Goal: Task Accomplishment & Management: Use online tool/utility

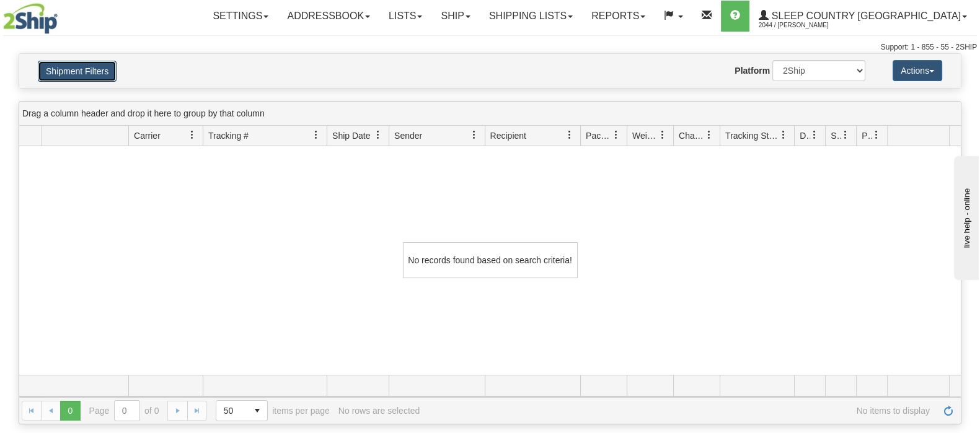
click at [107, 70] on button "Shipment Filters" at bounding box center [77, 71] width 79 height 21
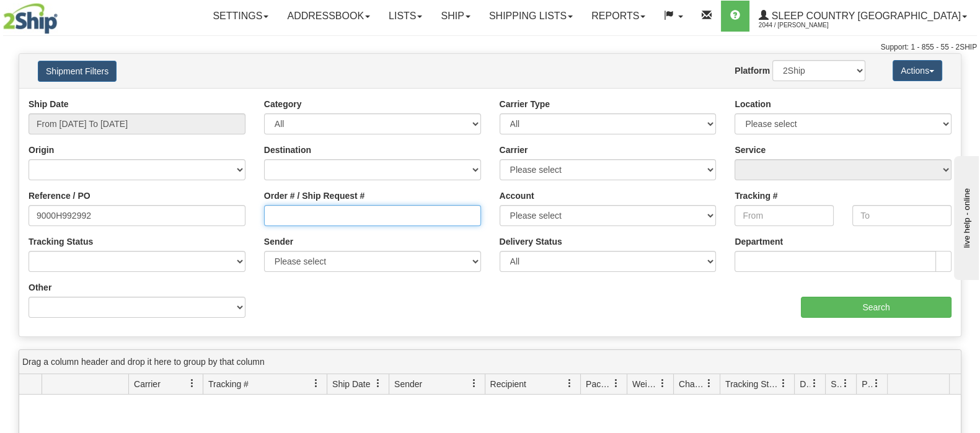
drag, startPoint x: 389, startPoint y: 210, endPoint x: 329, endPoint y: 218, distance: 60.6
click at [378, 213] on input "Order # / Ship Request #" at bounding box center [372, 215] width 217 height 21
drag, startPoint x: 124, startPoint y: 212, endPoint x: -10, endPoint y: 216, distance: 134.0
click at [0, 216] on html "Upgrade Account Cancel Toggle navigation Settings New Senders" at bounding box center [490, 216] width 980 height 433
click at [350, 216] on input "Order # / Ship Request #" at bounding box center [372, 215] width 217 height 21
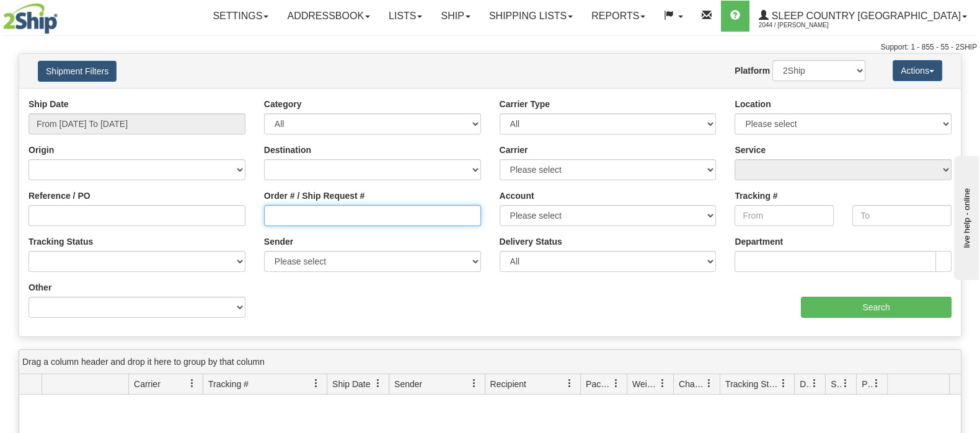
paste input "9000H963197"
type input "9000H963197"
click at [835, 321] on div "Ship Date From 07/22/2025 To 08/20/2025 Category All Inbound Outbound Carrier T…" at bounding box center [490, 212] width 942 height 229
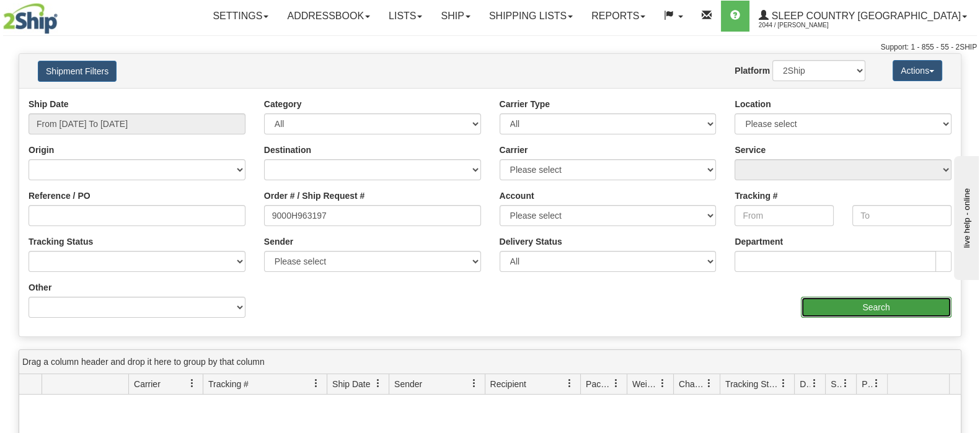
click at [838, 302] on input "Search" at bounding box center [876, 307] width 151 height 21
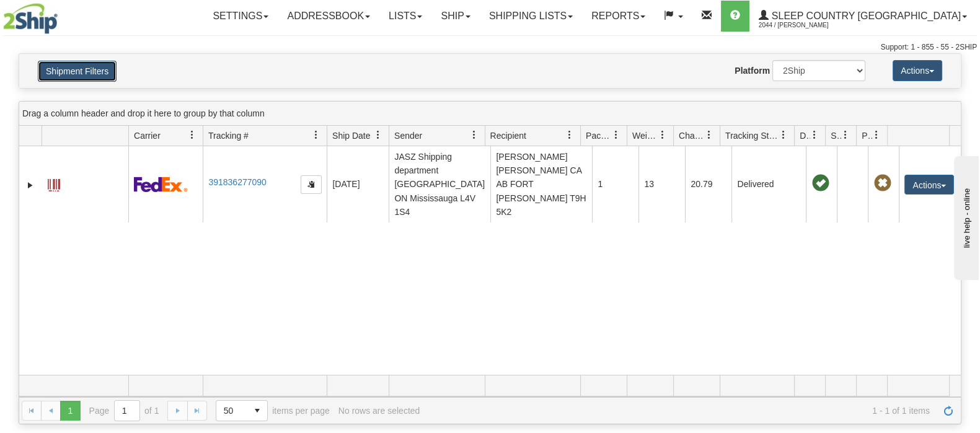
click at [99, 72] on button "Shipment Filters" at bounding box center [77, 71] width 79 height 21
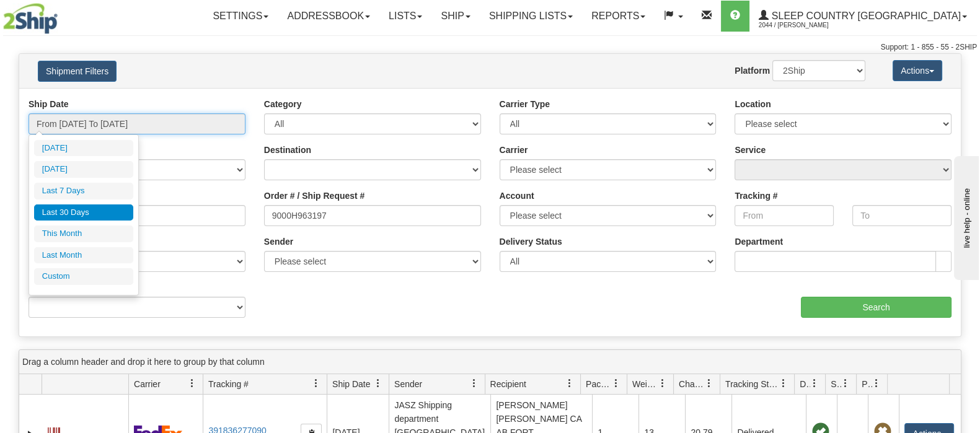
click at [175, 128] on input "From 07/22/2025 To 08/20/2025" at bounding box center [137, 123] width 217 height 21
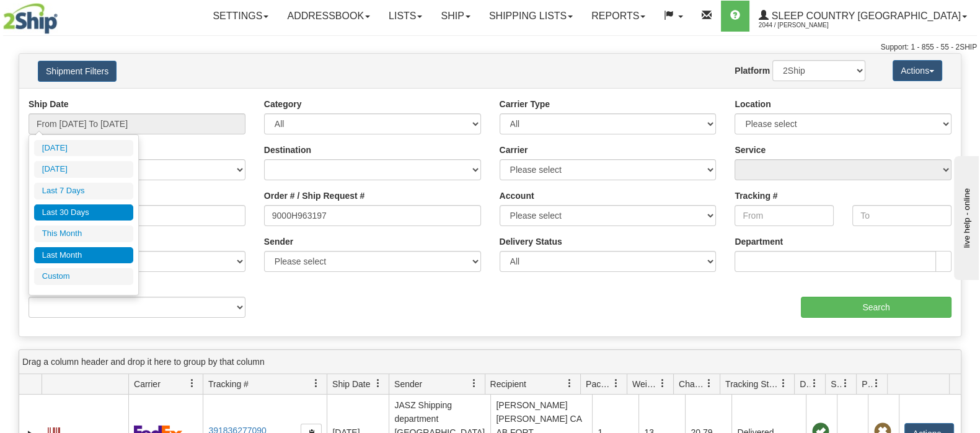
click at [91, 247] on li "Last Month" at bounding box center [83, 255] width 99 height 17
type input "From [DATE] To [DATE]"
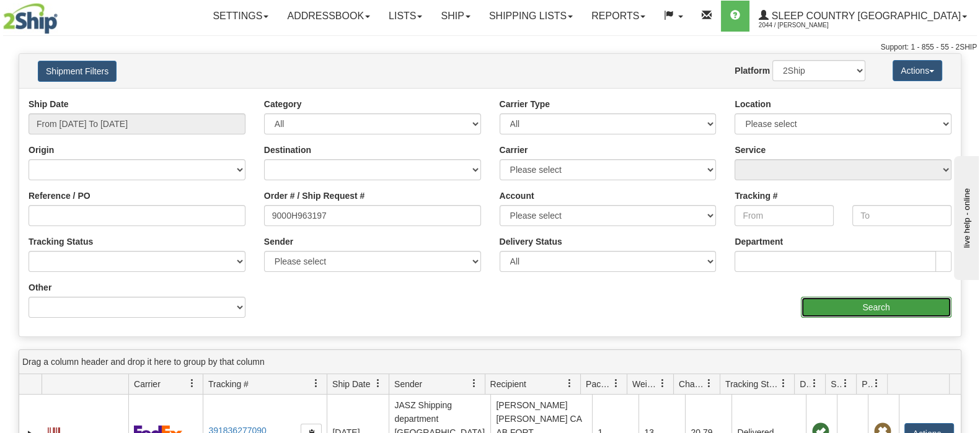
click at [843, 297] on input "Search" at bounding box center [876, 307] width 151 height 21
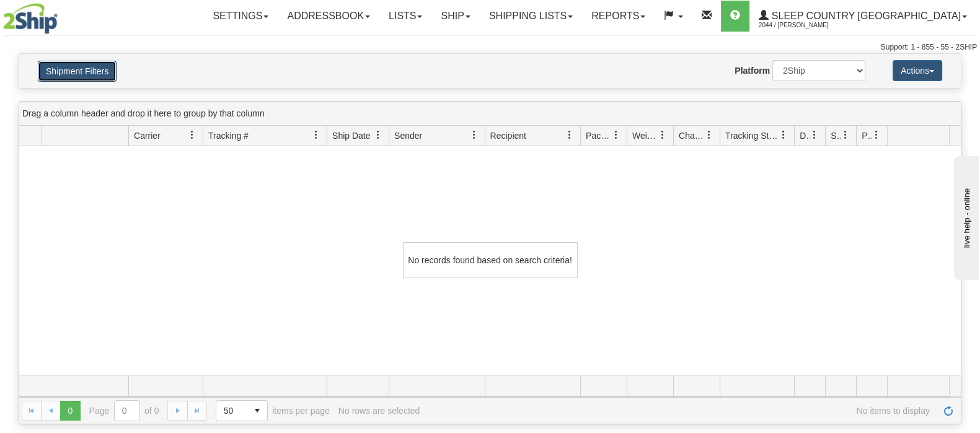
click at [90, 69] on button "Shipment Filters" at bounding box center [77, 71] width 79 height 21
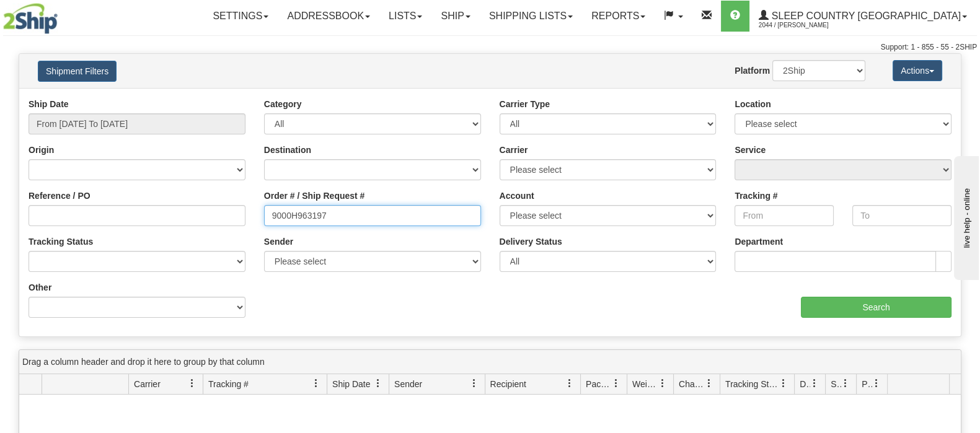
drag, startPoint x: 323, startPoint y: 218, endPoint x: 239, endPoint y: 221, distance: 84.4
click at [238, 98] on div "Reference / PO Order # / Ship Request # 9000H963197 Account Please select Canad…" at bounding box center [490, 98] width 942 height 0
paste input "2H828034"
type input "9002H828034"
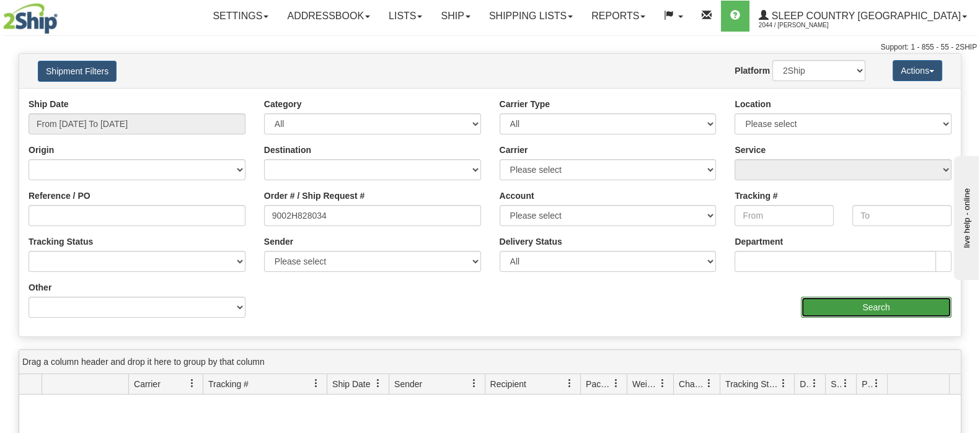
click at [877, 307] on input "Search" at bounding box center [876, 307] width 151 height 21
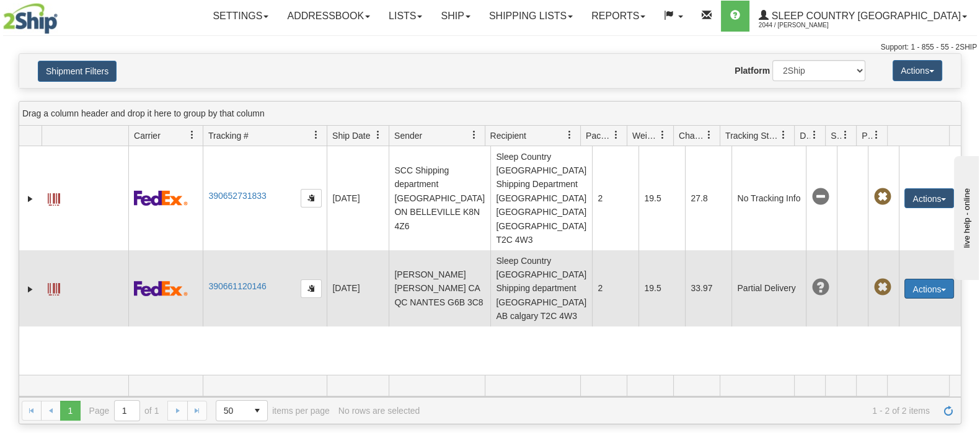
click at [930, 279] on button "Actions" at bounding box center [930, 289] width 50 height 20
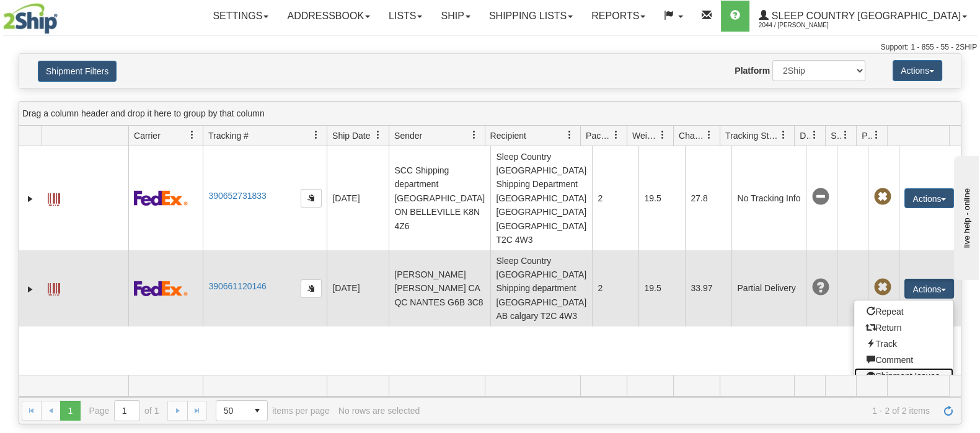
click at [925, 368] on link "Shipment Issues" at bounding box center [904, 376] width 99 height 16
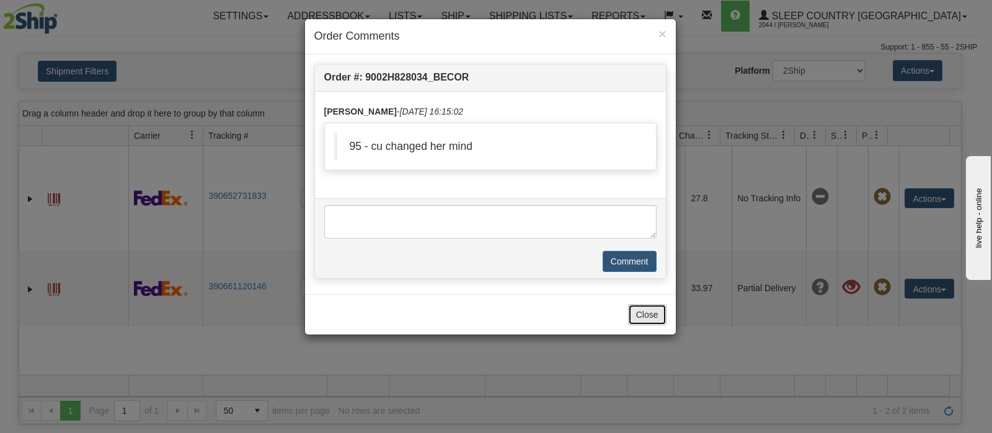
click at [642, 313] on button "Close" at bounding box center [647, 314] width 38 height 21
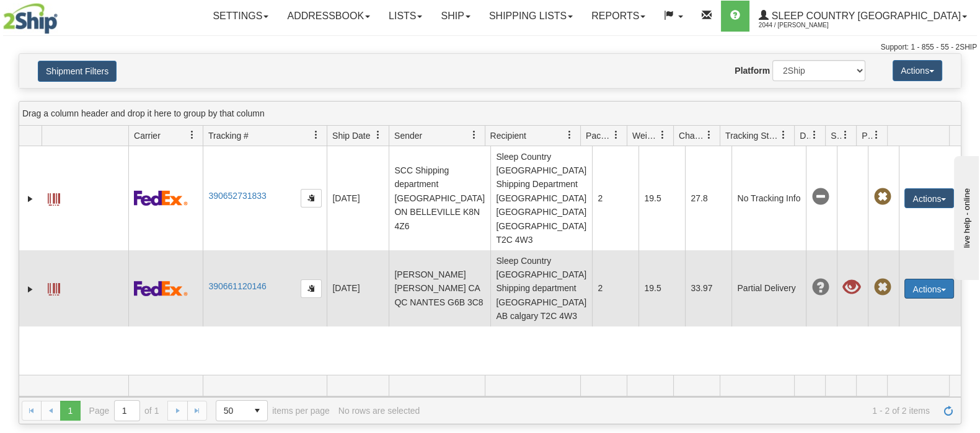
click at [935, 279] on button "Actions" at bounding box center [930, 289] width 50 height 20
click at [843, 279] on span at bounding box center [851, 287] width 17 height 17
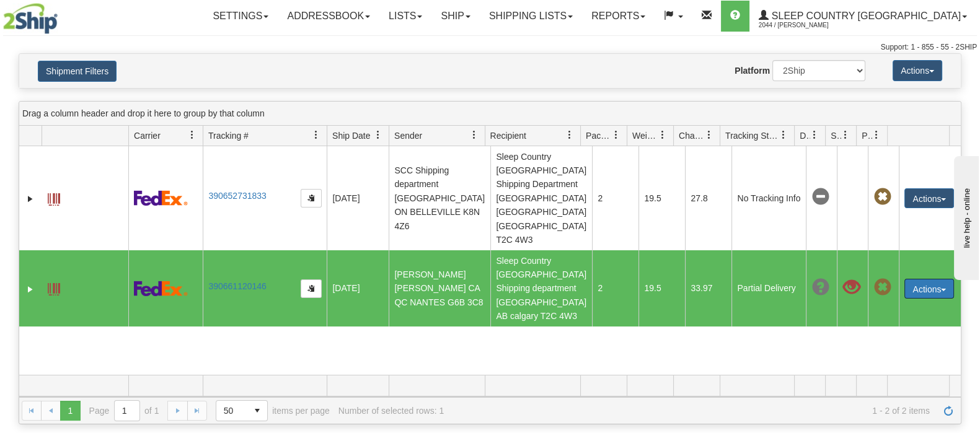
click at [843, 279] on span at bounding box center [851, 287] width 17 height 17
click at [812, 279] on span at bounding box center [820, 287] width 17 height 17
drag, startPoint x: 837, startPoint y: 258, endPoint x: 843, endPoint y: 240, distance: 19.2
click at [840, 255] on td at bounding box center [852, 289] width 31 height 76
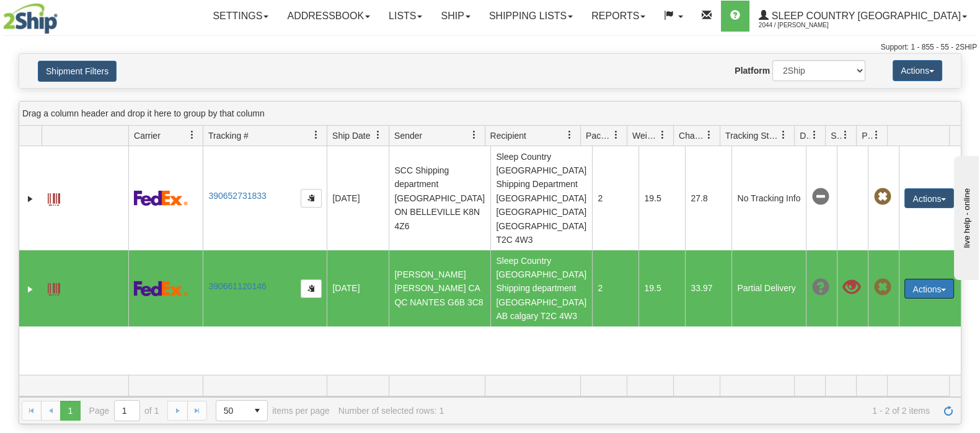
click at [843, 279] on span at bounding box center [851, 287] width 17 height 17
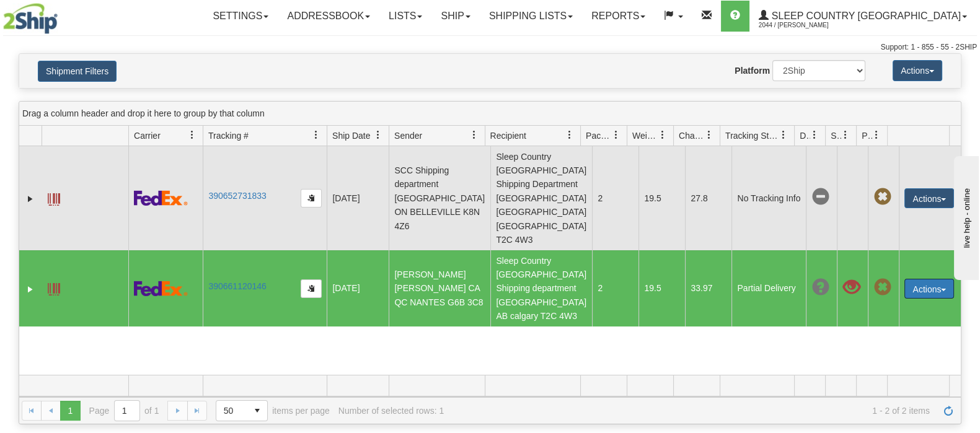
click at [52, 193] on span at bounding box center [54, 199] width 12 height 12
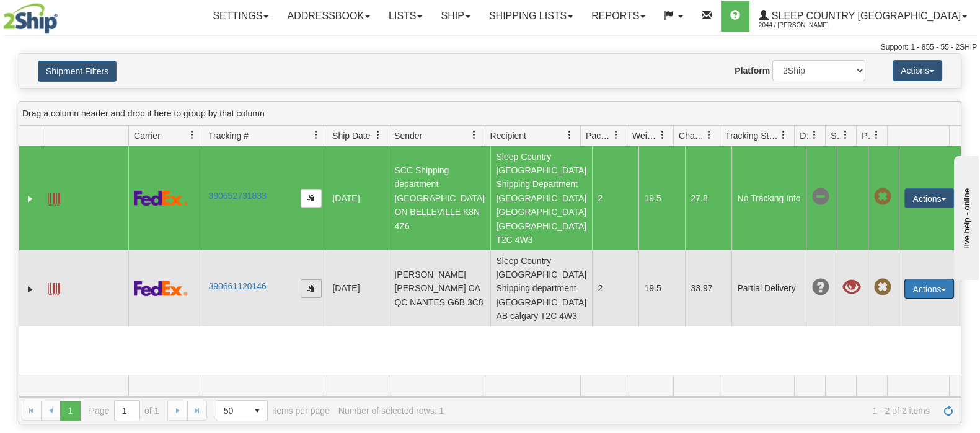
click at [313, 285] on span "button" at bounding box center [311, 288] width 7 height 7
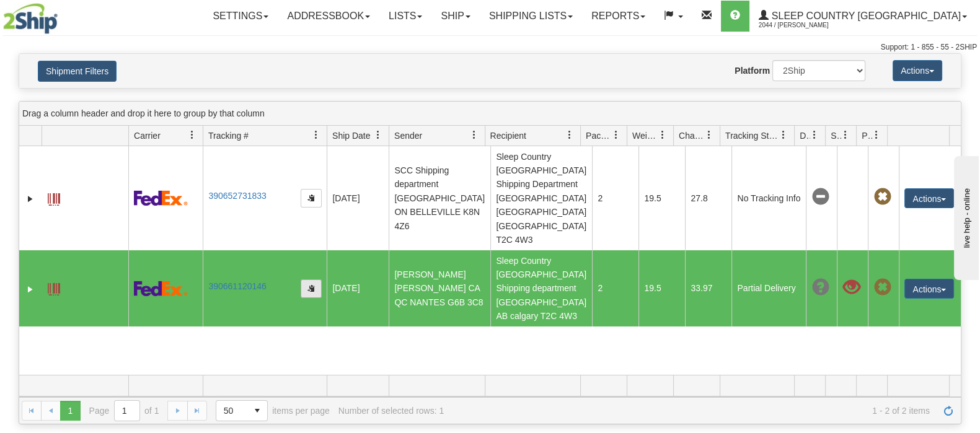
click at [311, 285] on span "button" at bounding box center [311, 288] width 7 height 7
click at [311, 280] on button "button" at bounding box center [311, 289] width 21 height 19
click at [311, 285] on span "button" at bounding box center [311, 288] width 7 height 7
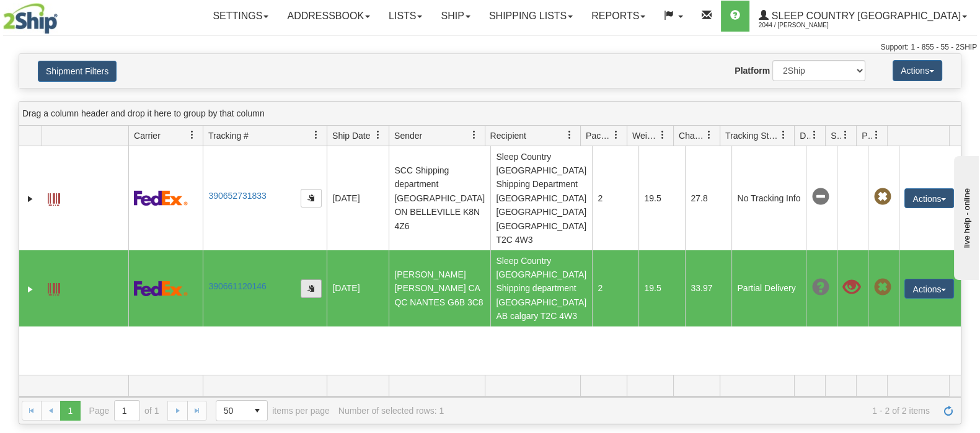
click at [311, 285] on span "button" at bounding box center [311, 288] width 7 height 7
drag, startPoint x: 311, startPoint y: 241, endPoint x: 291, endPoint y: 241, distance: 19.8
click at [311, 285] on span "button" at bounding box center [311, 288] width 7 height 7
click at [812, 279] on span at bounding box center [820, 287] width 17 height 17
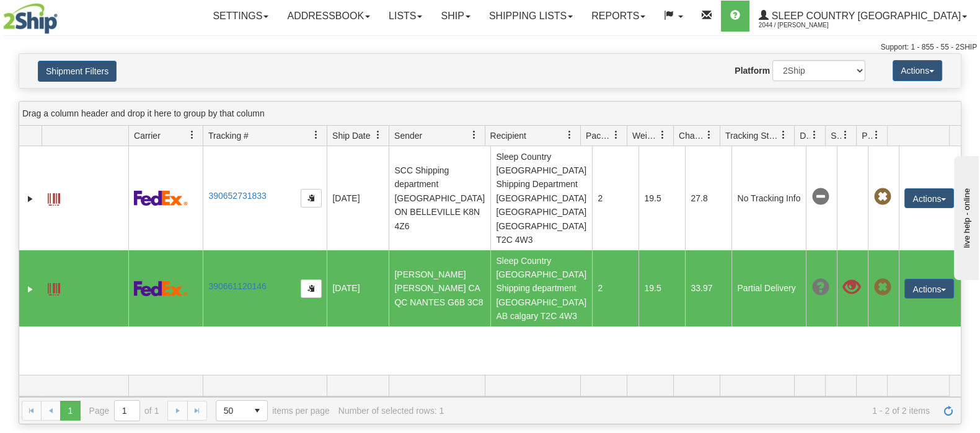
click at [812, 279] on span at bounding box center [820, 287] width 17 height 17
click at [874, 279] on span at bounding box center [882, 287] width 17 height 17
click at [935, 279] on button "Actions" at bounding box center [930, 289] width 50 height 20
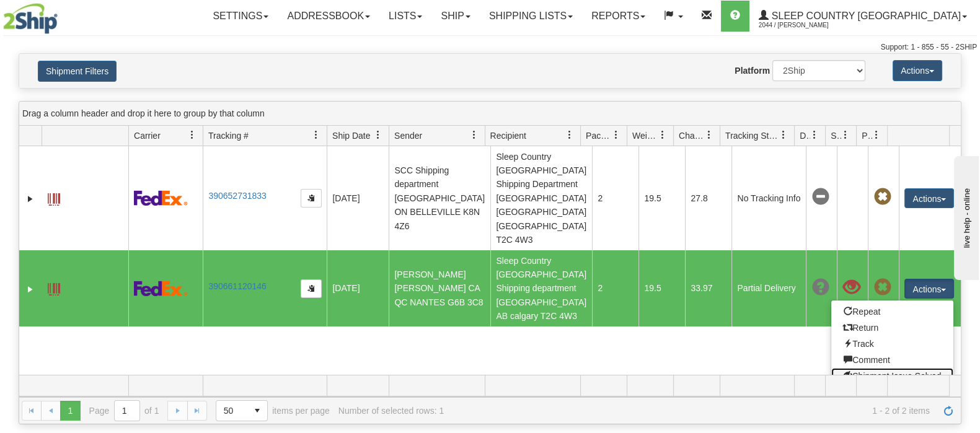
click at [890, 368] on link "Shipment Issue Solved" at bounding box center [893, 376] width 122 height 16
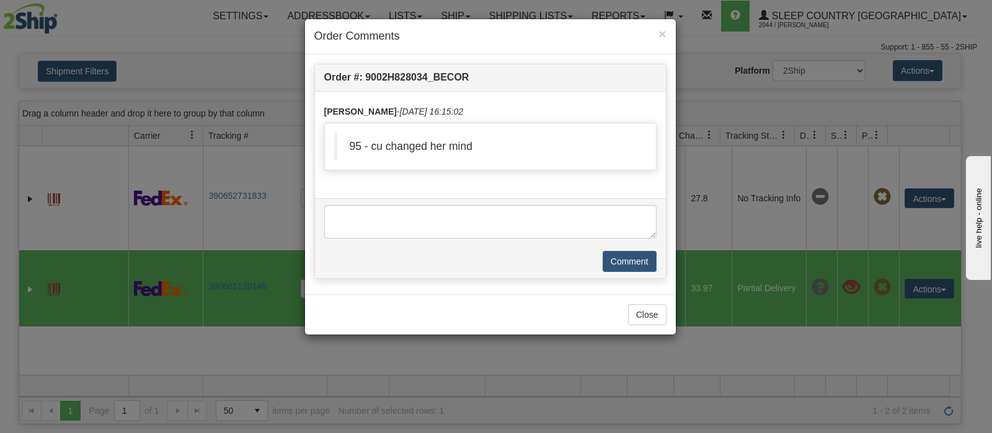
click at [626, 310] on div "Close" at bounding box center [490, 315] width 371 height 40
click at [653, 321] on button "Close" at bounding box center [647, 314] width 38 height 21
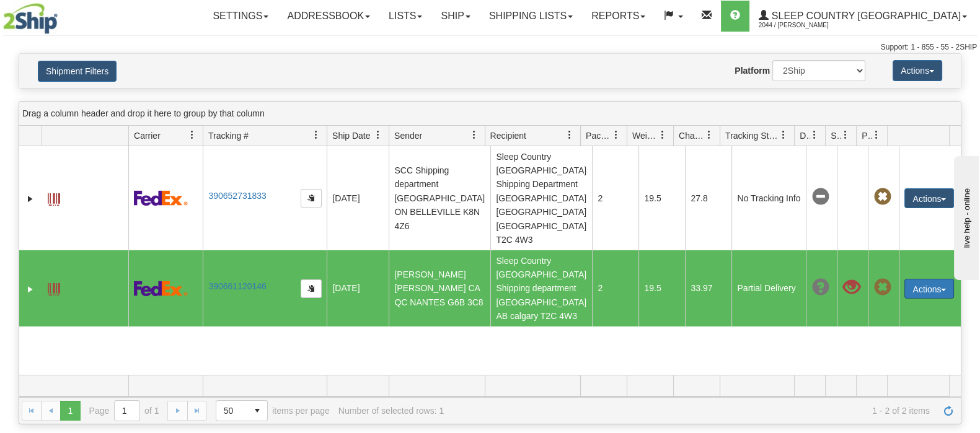
click at [935, 279] on button "Actions" at bounding box center [930, 289] width 50 height 20
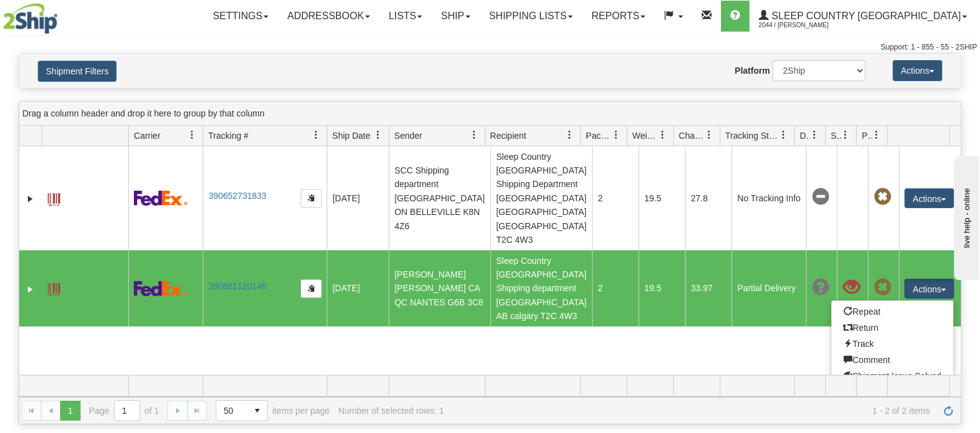
click at [879, 384] on link "Pickup" at bounding box center [893, 392] width 122 height 16
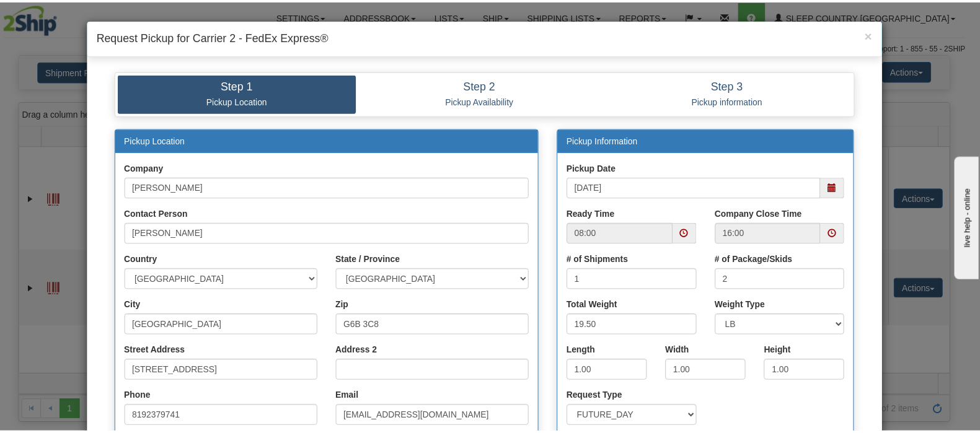
scroll to position [324, 0]
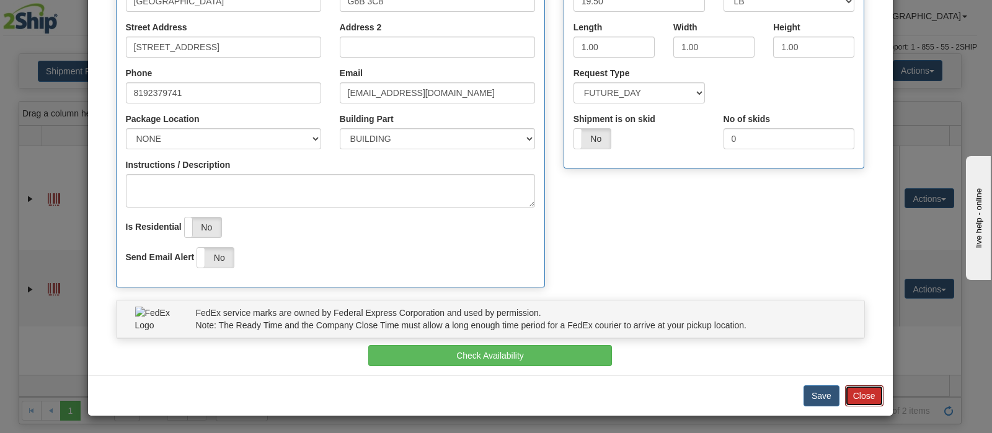
drag, startPoint x: 870, startPoint y: 393, endPoint x: 870, endPoint y: 383, distance: 9.3
click at [870, 393] on button "Close" at bounding box center [864, 396] width 38 height 21
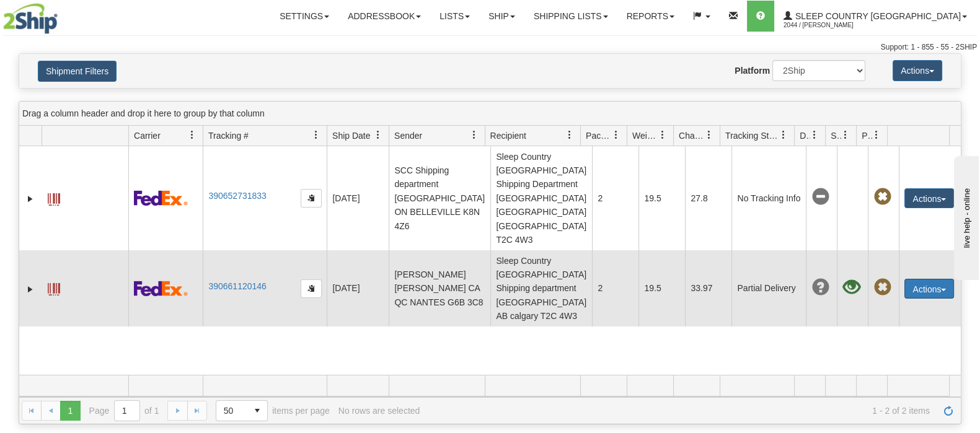
click at [918, 279] on button "Actions" at bounding box center [930, 289] width 50 height 20
click at [879, 304] on link "Repeat" at bounding box center [904, 312] width 99 height 16
click at [918, 279] on button "Actions" at bounding box center [930, 289] width 50 height 20
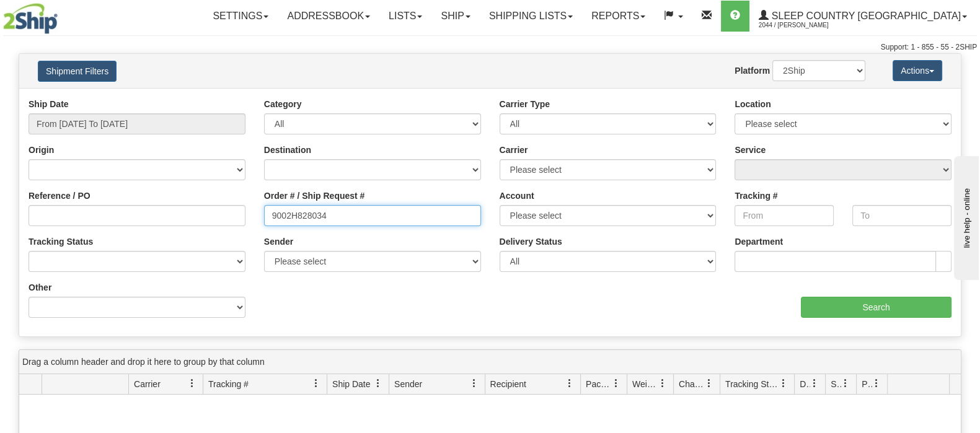
drag, startPoint x: 341, startPoint y: 213, endPoint x: 335, endPoint y: 215, distance: 6.3
click at [335, 215] on input "9002H828034" at bounding box center [372, 215] width 217 height 21
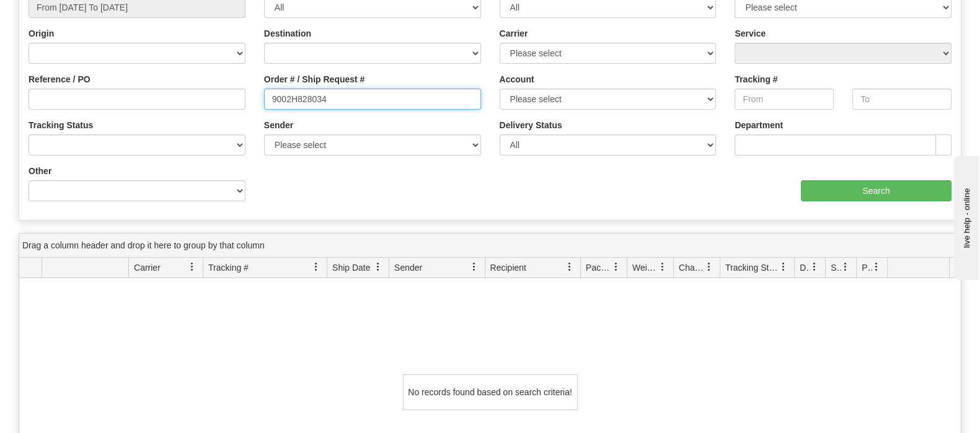
scroll to position [233, 0]
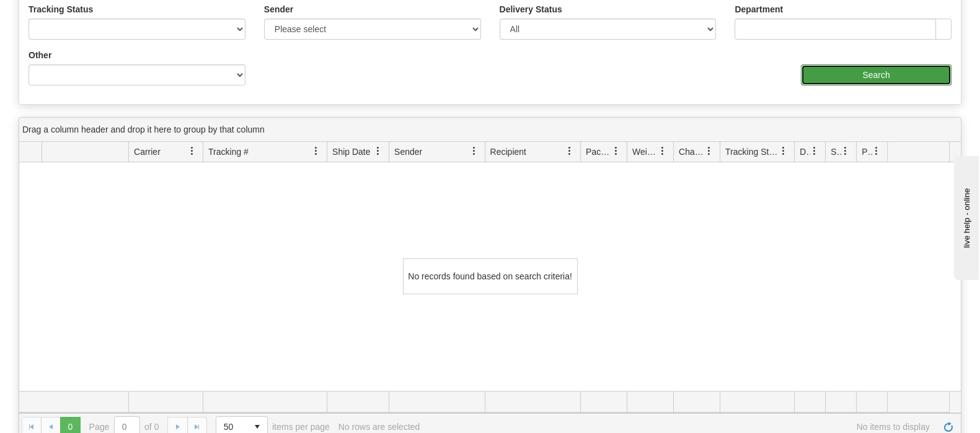
click at [853, 73] on input "Search" at bounding box center [876, 74] width 151 height 21
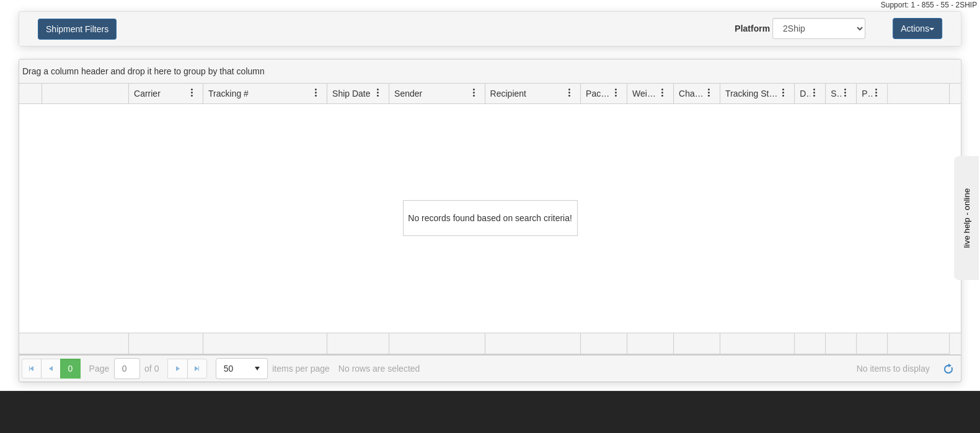
scroll to position [0, 0]
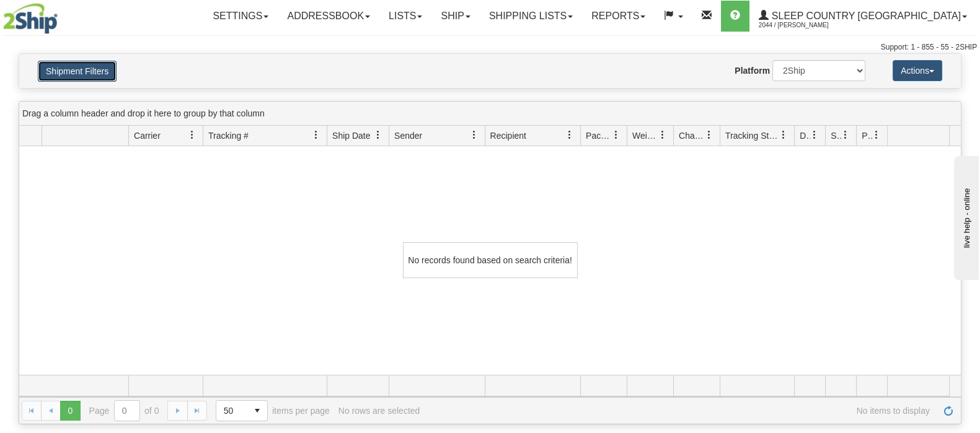
click at [94, 66] on button "Shipment Filters" at bounding box center [77, 71] width 79 height 21
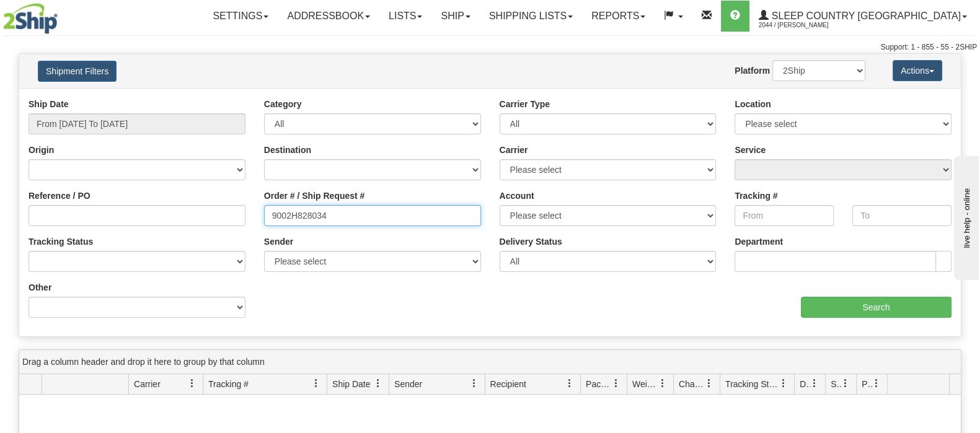
drag, startPoint x: 354, startPoint y: 215, endPoint x: 184, endPoint y: 215, distance: 169.9
click at [184, 98] on div "Reference / PO Order # / Ship Request # 9002H828034 Account Please select [GEOG…" at bounding box center [490, 98] width 942 height 0
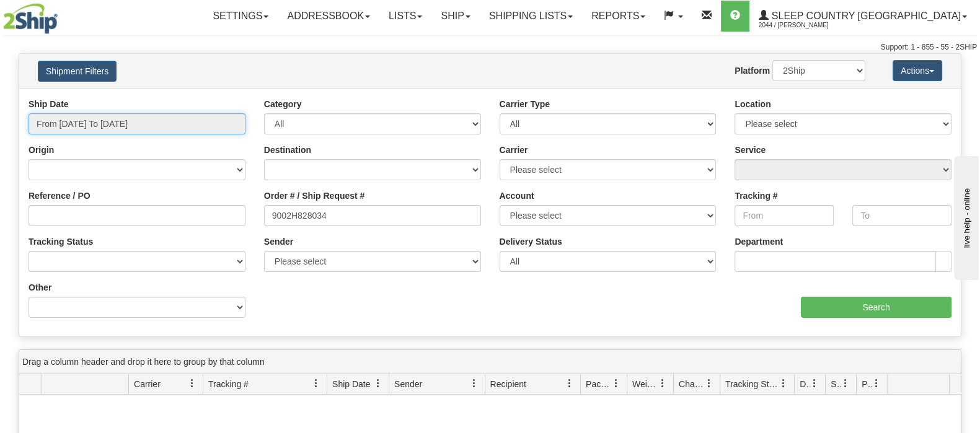
click at [157, 125] on input "From [DATE] To [DATE]" at bounding box center [137, 123] width 217 height 21
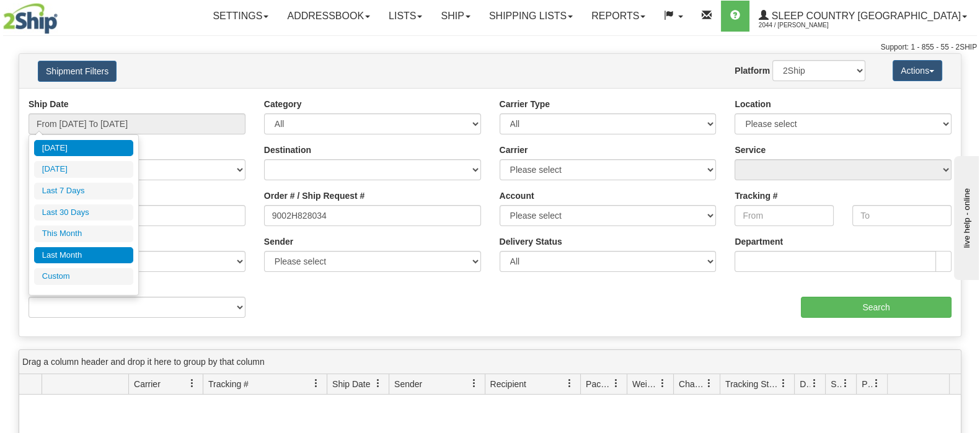
click at [95, 248] on li "Last Month" at bounding box center [83, 255] width 99 height 17
type input "From [DATE] To [DATE]"
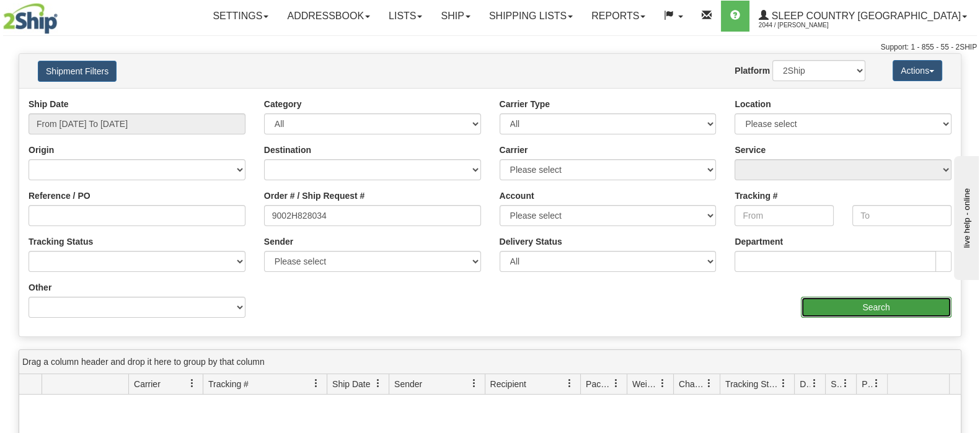
click at [837, 308] on input "Search" at bounding box center [876, 307] width 151 height 21
